Goal: Information Seeking & Learning: Learn about a topic

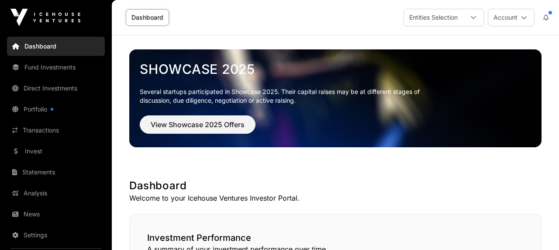
scroll to position [587, 0]
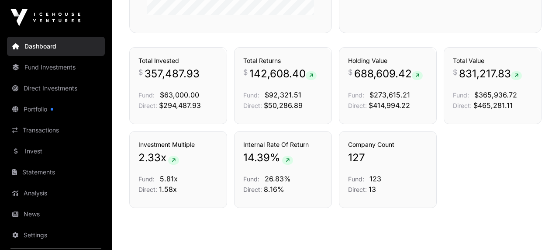
click at [46, 69] on link "Fund Investments" at bounding box center [56, 67] width 98 height 19
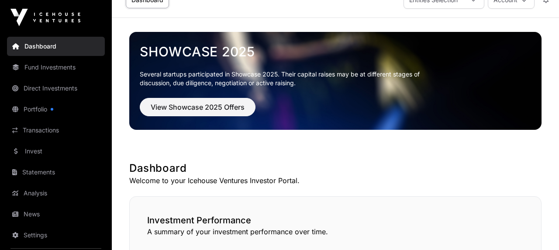
scroll to position [21, 0]
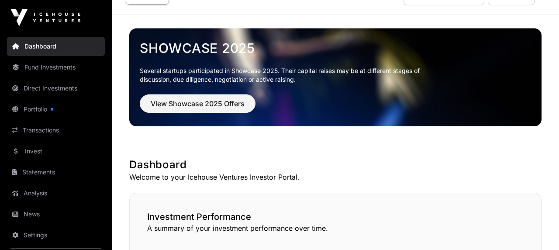
click at [45, 72] on link "Fund Investments" at bounding box center [56, 67] width 98 height 19
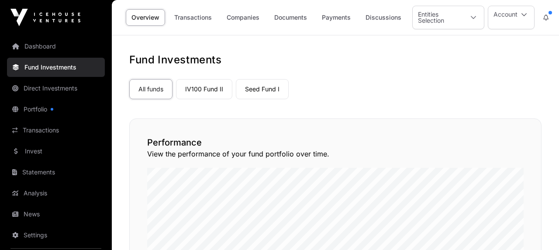
click at [248, 19] on link "Companies" at bounding box center [243, 17] width 44 height 17
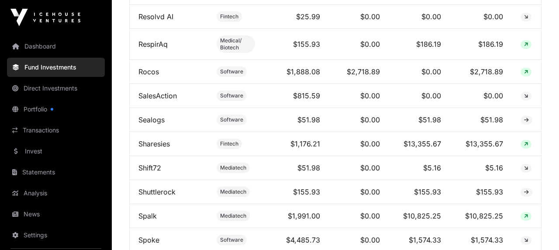
scroll to position [2810, 0]
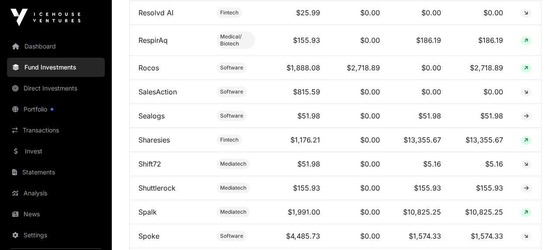
click at [156, 144] on link "Sharesies" at bounding box center [153, 139] width 31 height 9
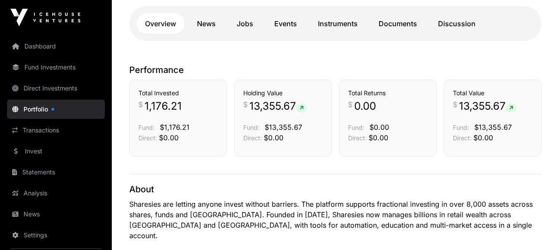
scroll to position [210, 0]
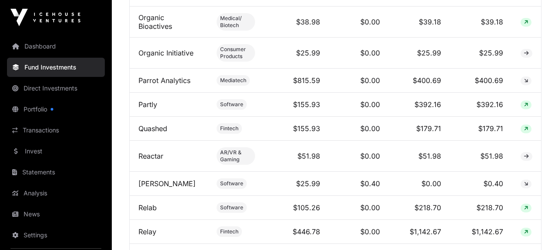
scroll to position [2537, 0]
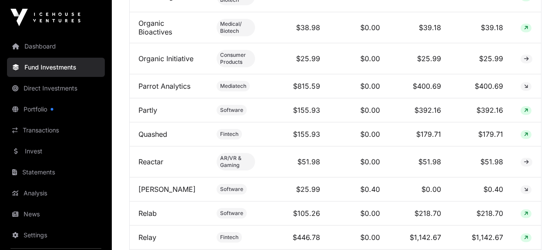
click at [53, 133] on link "Transactions" at bounding box center [56, 130] width 98 height 19
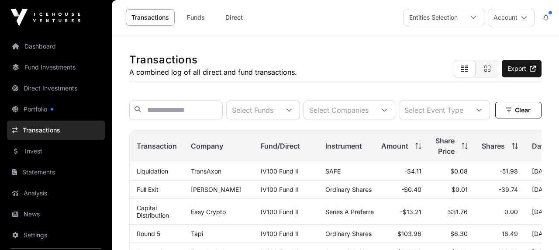
click at [202, 19] on link "Funds" at bounding box center [195, 17] width 35 height 17
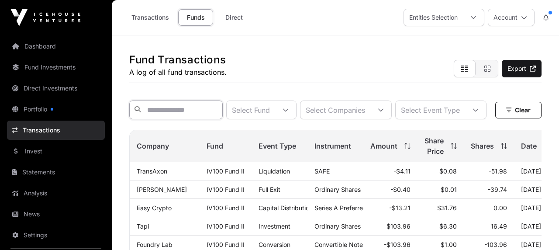
click at [190, 112] on input "text" at bounding box center [175, 109] width 93 height 19
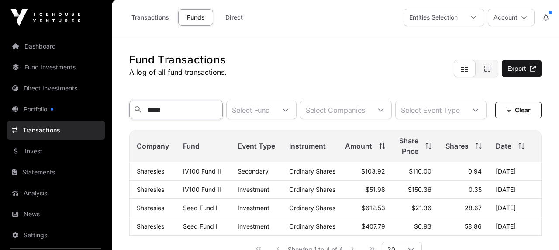
type input "*****"
click at [119, 151] on div "Fund Transactions A log of all fund transactions. Export ***** Select Fund Sele…" at bounding box center [335, 153] width 447 height 237
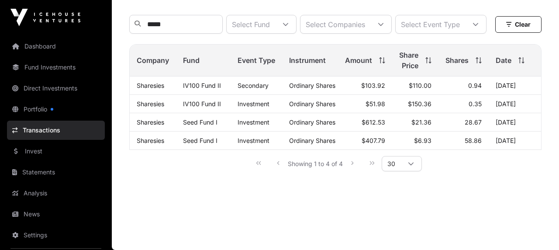
scroll to position [105, 0]
click at [42, 46] on link "Dashboard" at bounding box center [56, 46] width 98 height 19
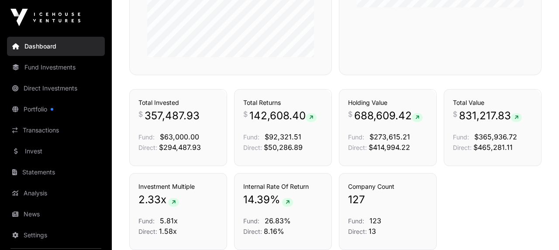
scroll to position [566, 0]
